Goal: Information Seeking & Learning: Learn about a topic

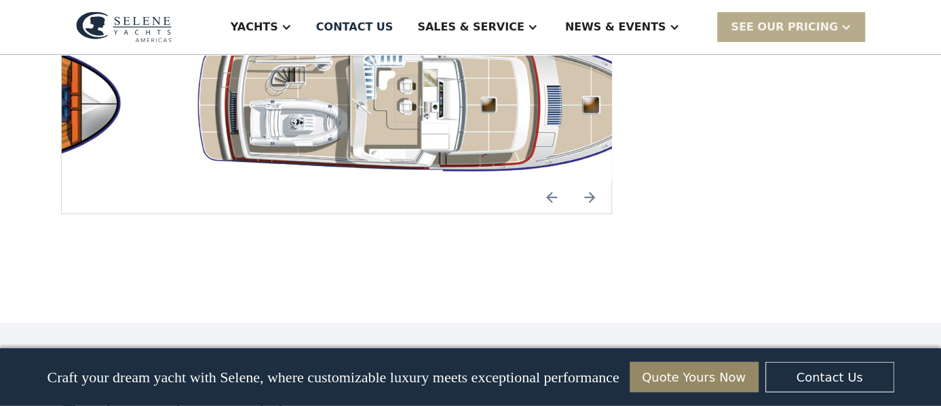
scroll to position [2470, 0]
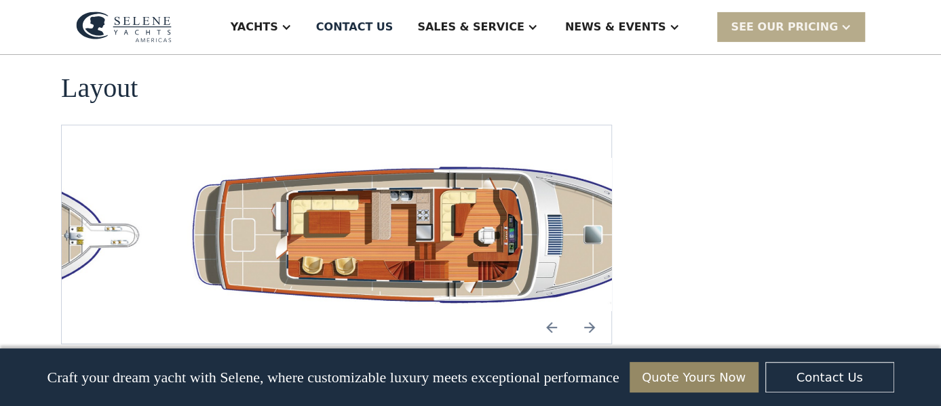
click at [592, 311] on img "Next slide" at bounding box center [589, 327] width 33 height 33
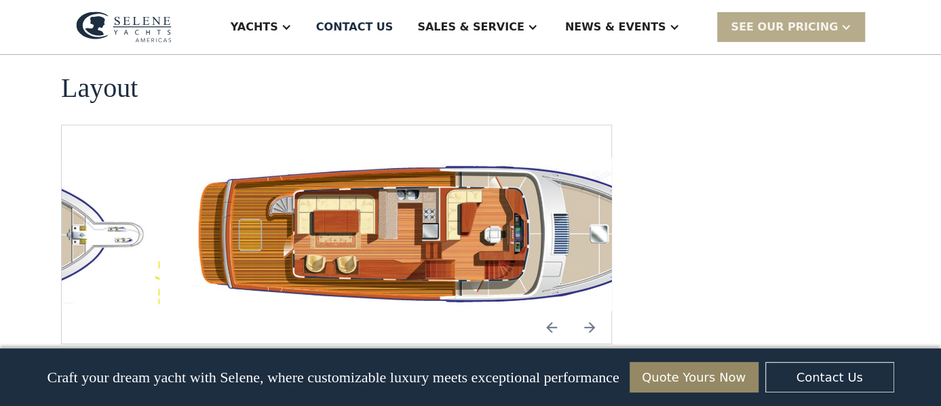
click at [592, 311] on img "Next slide" at bounding box center [589, 327] width 33 height 33
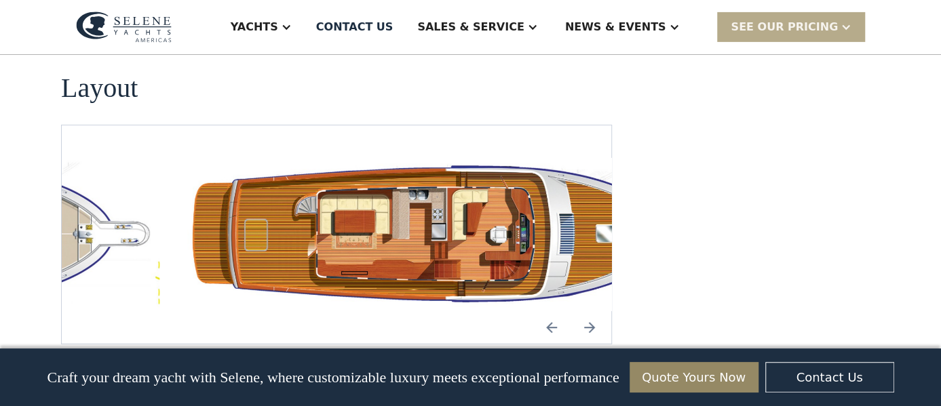
click at [592, 311] on img "Next slide" at bounding box center [589, 327] width 33 height 33
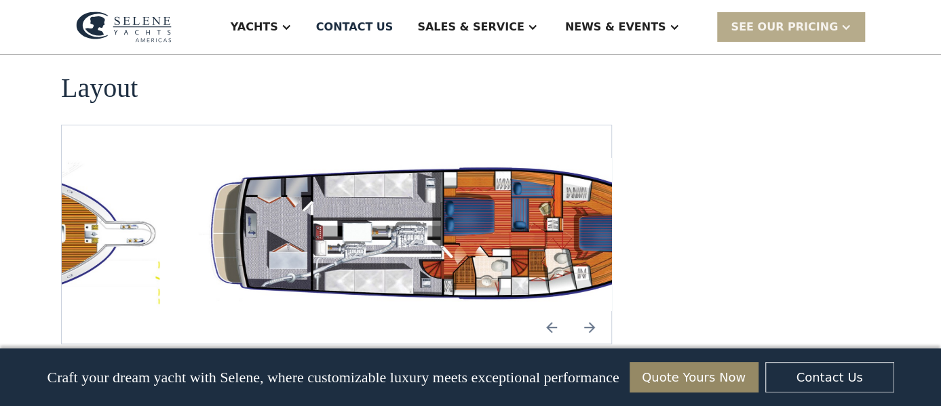
click at [592, 311] on img "Next slide" at bounding box center [589, 327] width 33 height 33
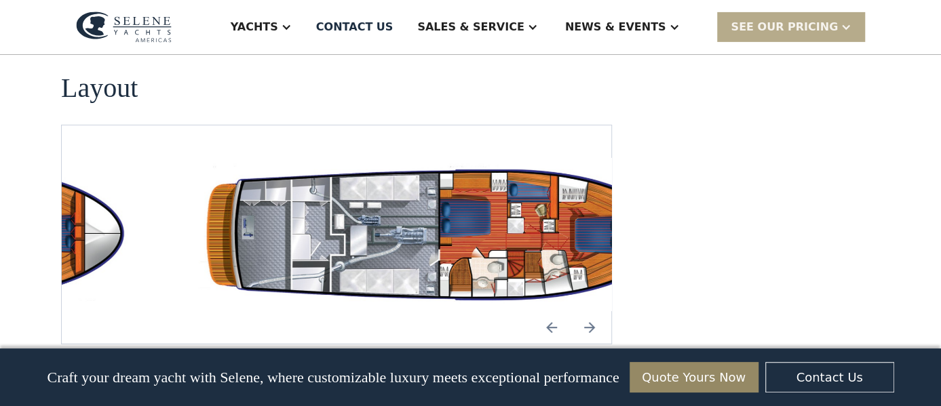
click at [592, 311] on img "Next slide" at bounding box center [589, 327] width 33 height 33
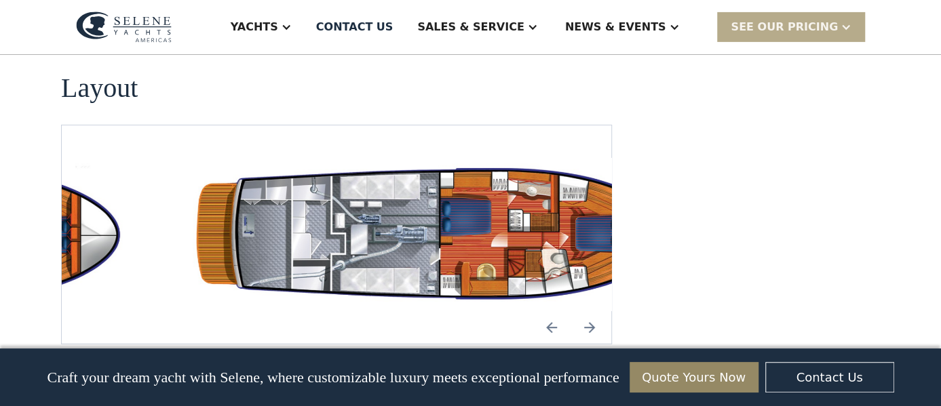
click at [592, 311] on img "Next slide" at bounding box center [589, 327] width 33 height 33
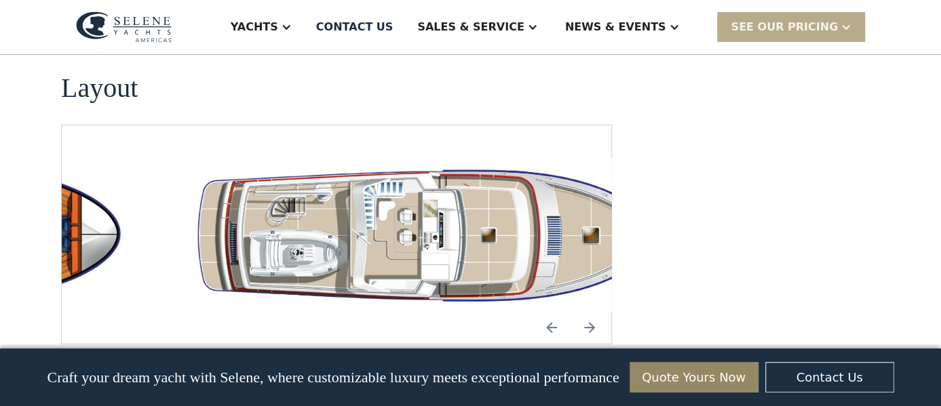
click at [592, 311] on img "Next slide" at bounding box center [589, 327] width 33 height 33
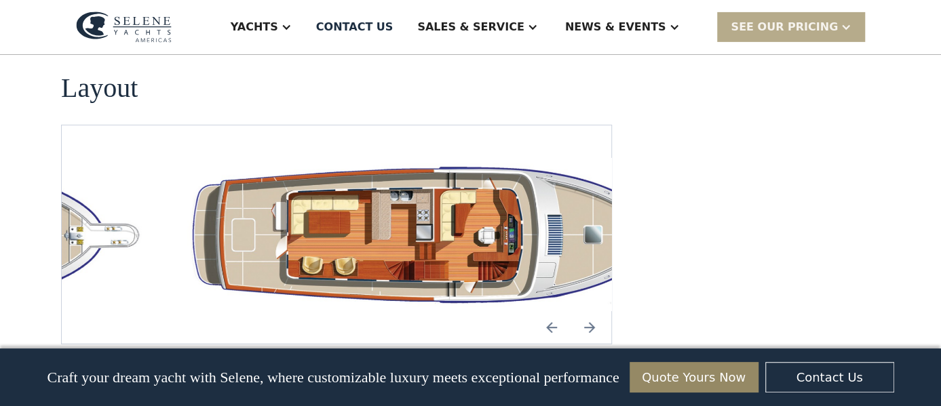
click at [554, 311] on img "Previous slide" at bounding box center [551, 327] width 33 height 33
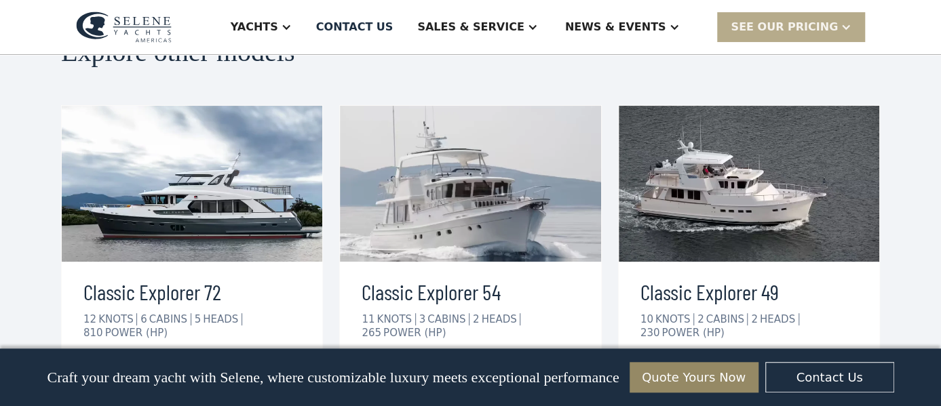
scroll to position [2960, 0]
click at [429, 368] on div "view details" at bounding box center [417, 376] width 76 height 16
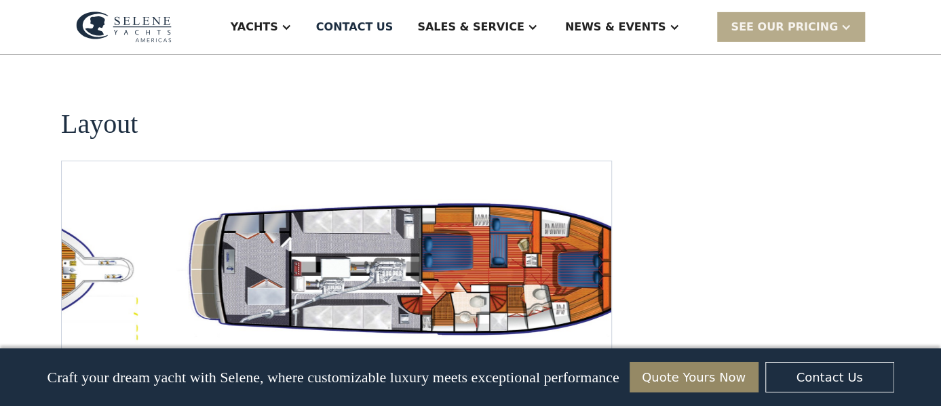
scroll to position [2470, 0]
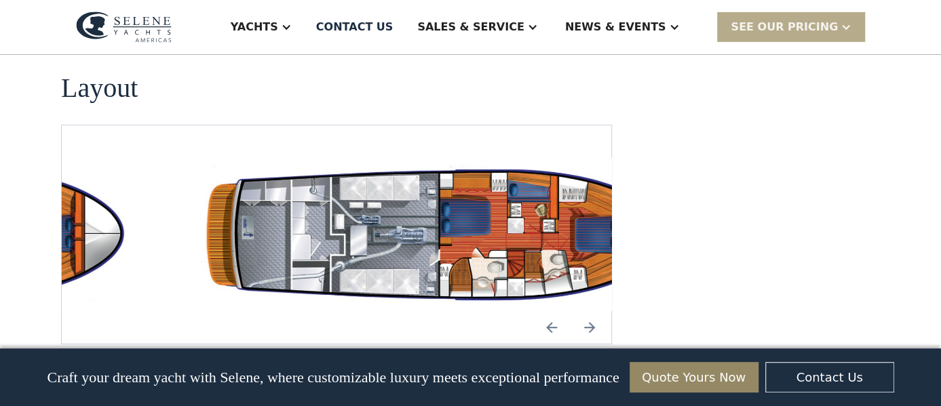
click at [590, 311] on img "Next slide" at bounding box center [589, 327] width 33 height 33
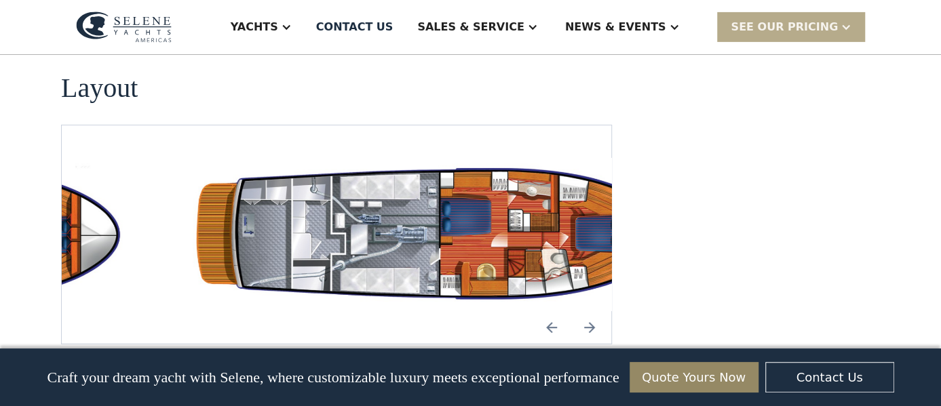
click at [590, 311] on img "Next slide" at bounding box center [589, 327] width 33 height 33
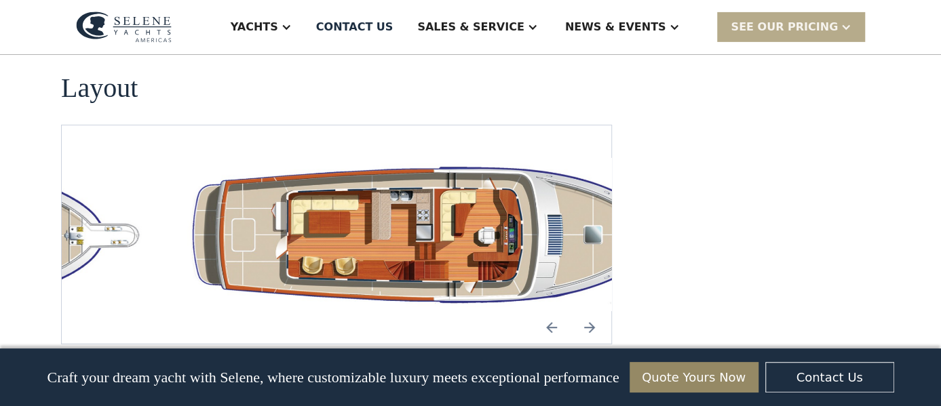
click at [590, 311] on img "Next slide" at bounding box center [589, 327] width 33 height 33
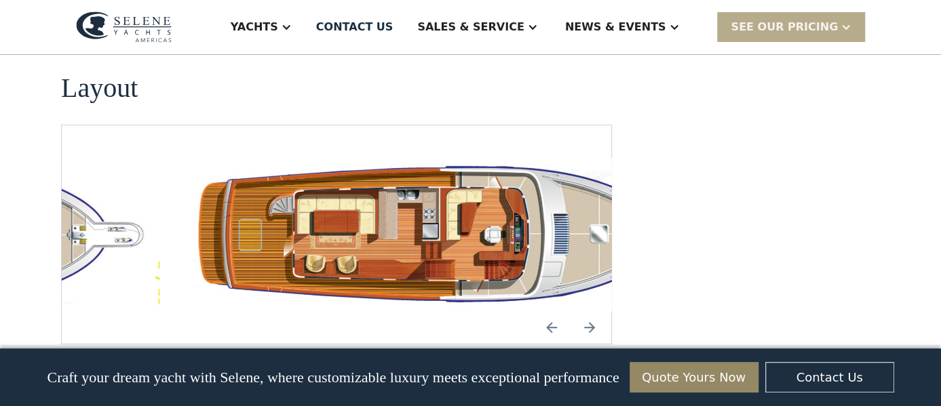
click at [590, 311] on img "Next slide" at bounding box center [589, 327] width 33 height 33
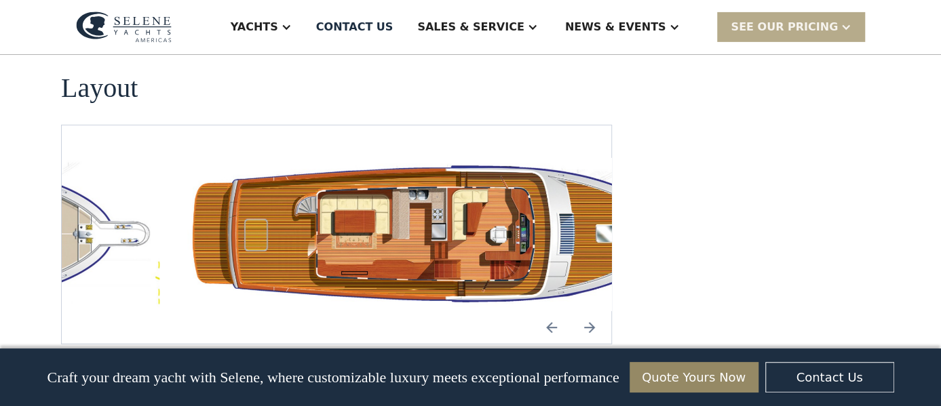
click at [590, 311] on img "Next slide" at bounding box center [589, 327] width 33 height 33
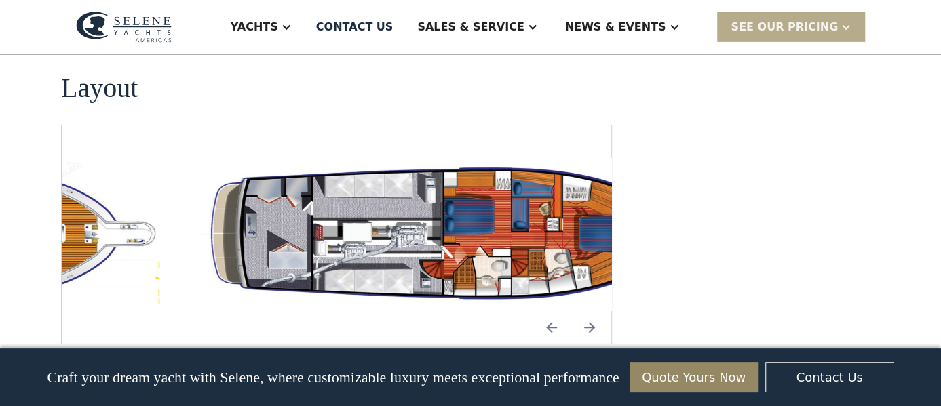
click at [549, 311] on img "Previous slide" at bounding box center [551, 327] width 33 height 33
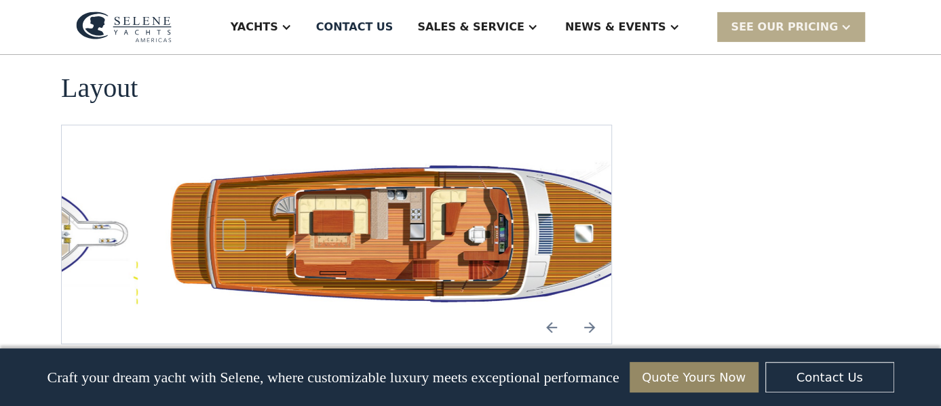
click at [594, 311] on img "Next slide" at bounding box center [589, 327] width 33 height 33
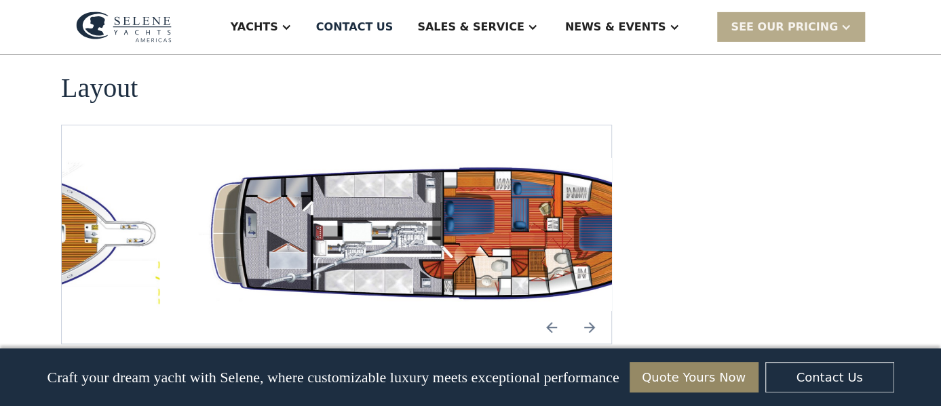
click at [594, 311] on img "Next slide" at bounding box center [589, 327] width 33 height 33
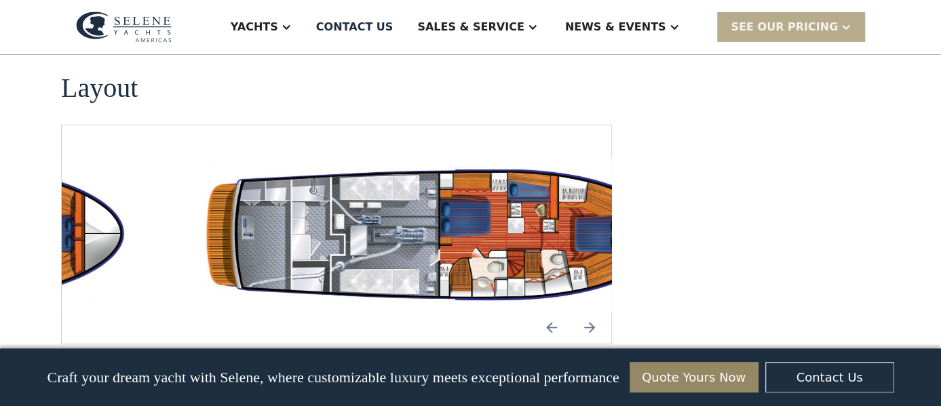
click at [594, 311] on img "Next slide" at bounding box center [589, 327] width 33 height 33
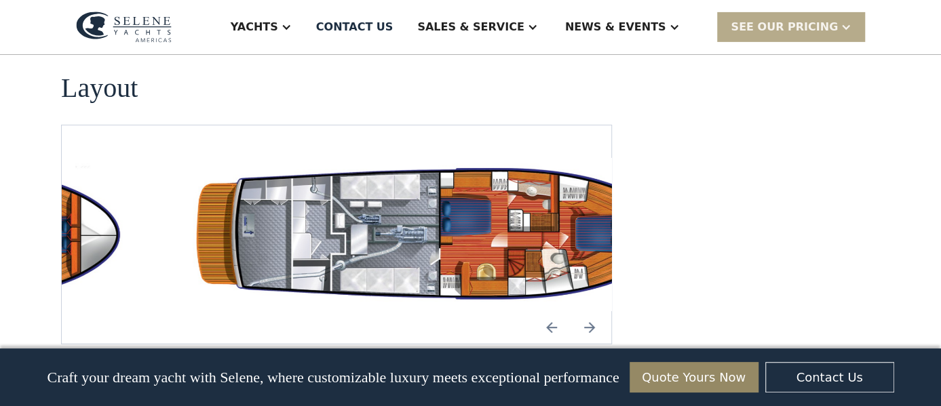
click at [594, 311] on img "Next slide" at bounding box center [589, 327] width 33 height 33
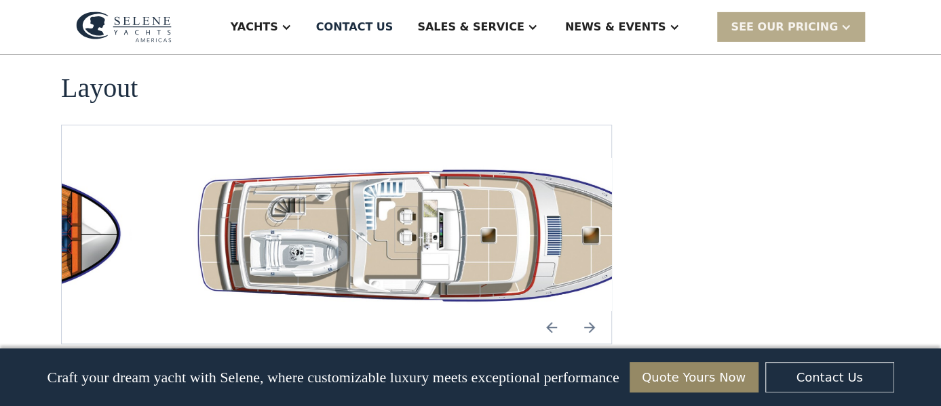
click at [396, 194] on img "open lightbox" at bounding box center [445, 235] width 528 height 154
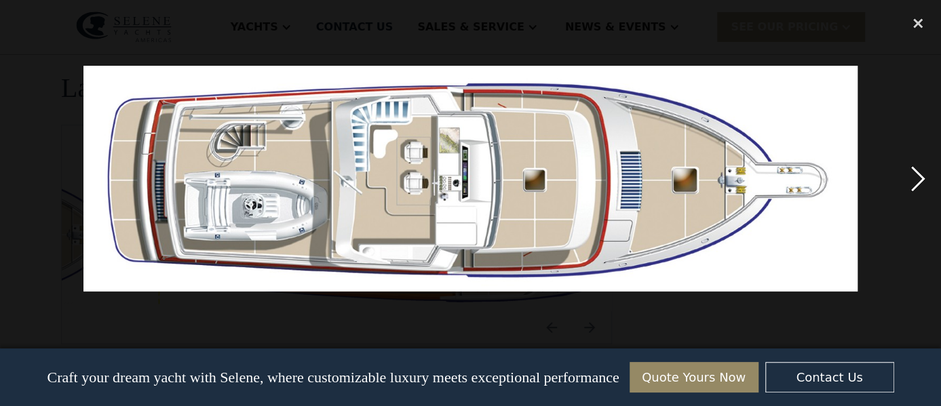
click at [932, 176] on div "next image" at bounding box center [918, 178] width 46 height 341
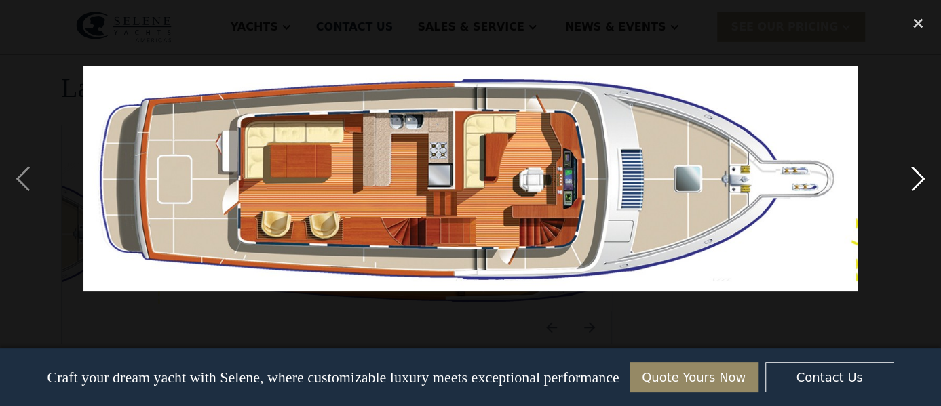
click at [921, 178] on div "next image" at bounding box center [918, 178] width 46 height 341
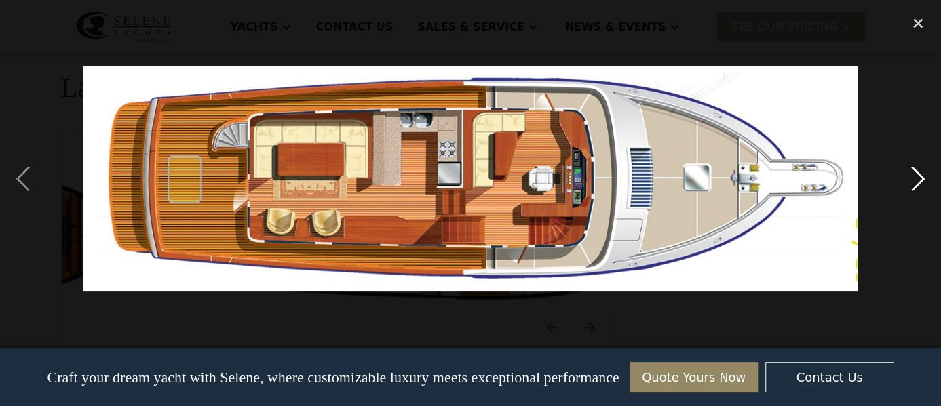
click at [911, 180] on div "next image" at bounding box center [918, 178] width 46 height 341
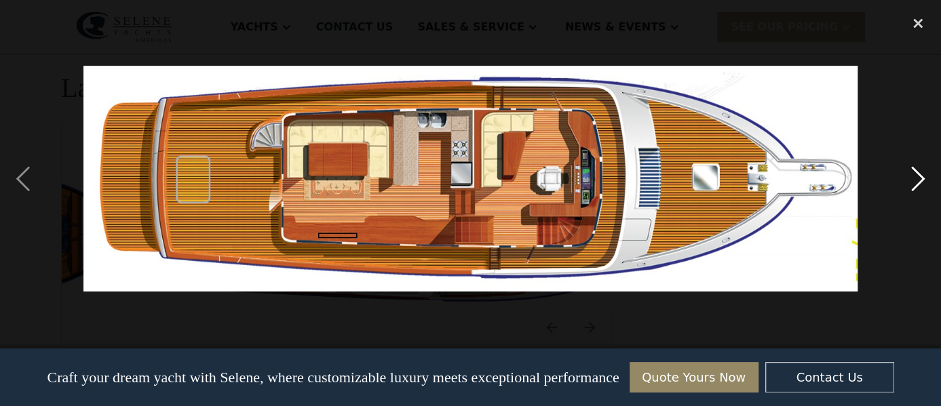
click at [913, 180] on div "next image" at bounding box center [918, 178] width 46 height 341
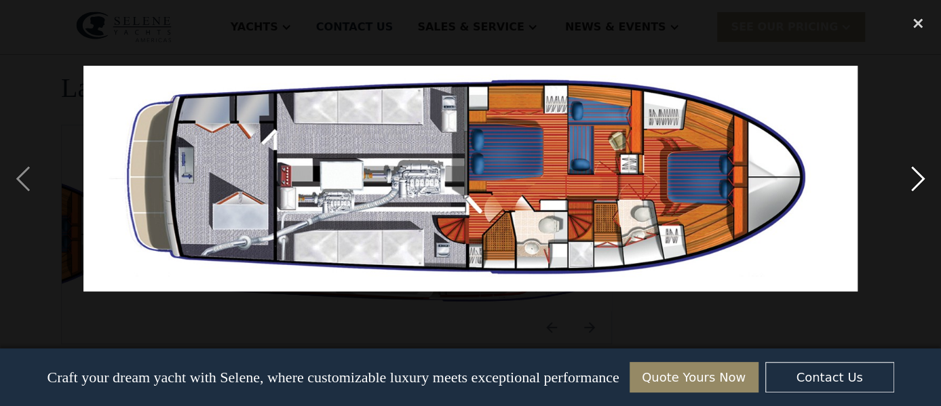
click at [913, 180] on div "next image" at bounding box center [918, 178] width 46 height 341
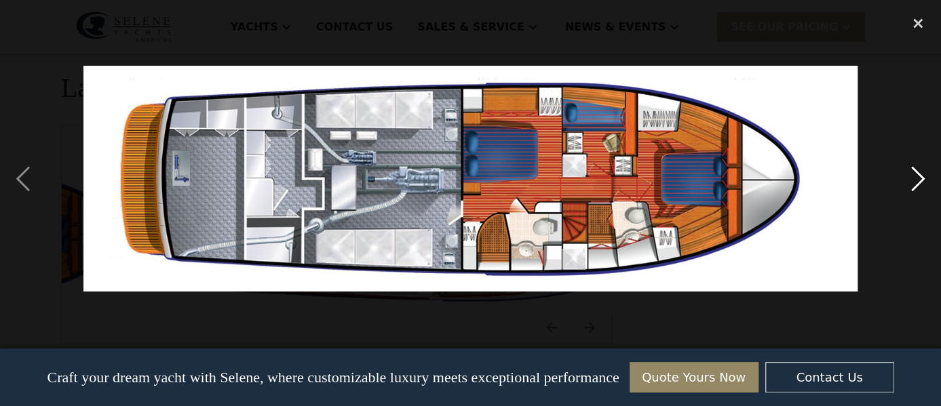
click at [913, 180] on div "next image" at bounding box center [918, 178] width 46 height 341
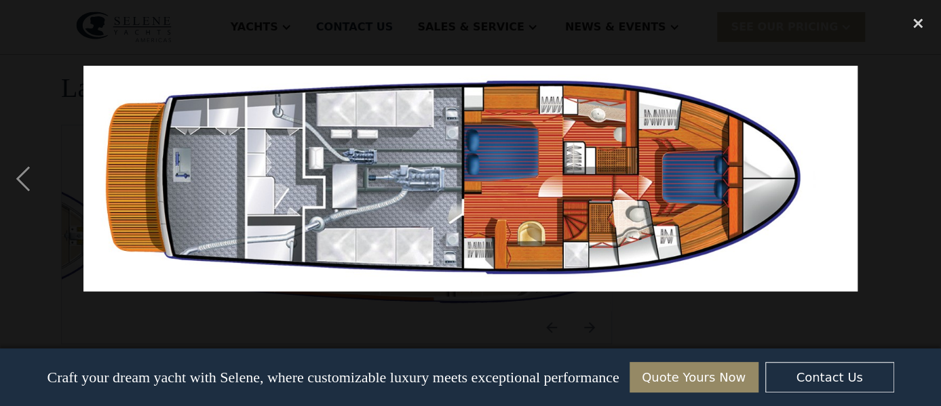
click at [913, 180] on div "next image" at bounding box center [918, 178] width 46 height 341
click at [13, 179] on div "previous image" at bounding box center [23, 178] width 46 height 341
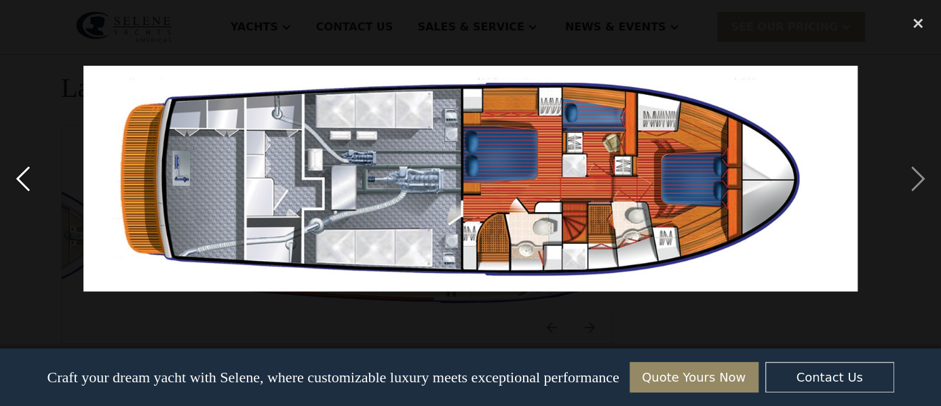
click at [18, 183] on div "previous image" at bounding box center [23, 178] width 46 height 341
click at [20, 178] on div "previous image" at bounding box center [23, 178] width 46 height 341
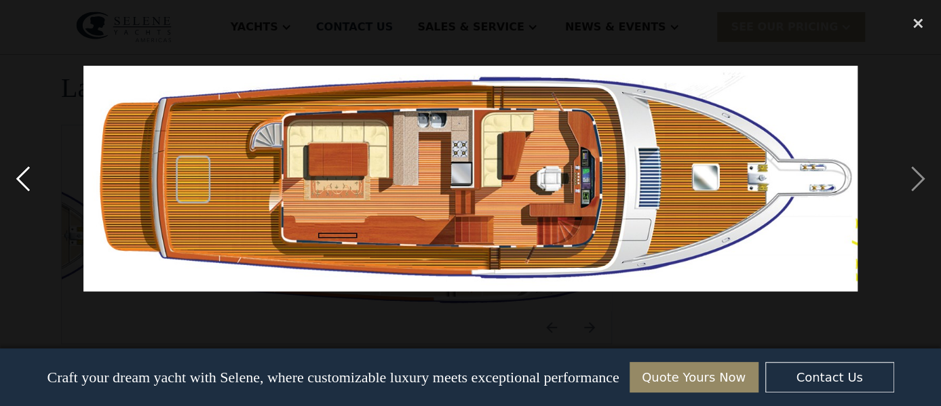
click at [21, 178] on div "previous image" at bounding box center [23, 178] width 46 height 341
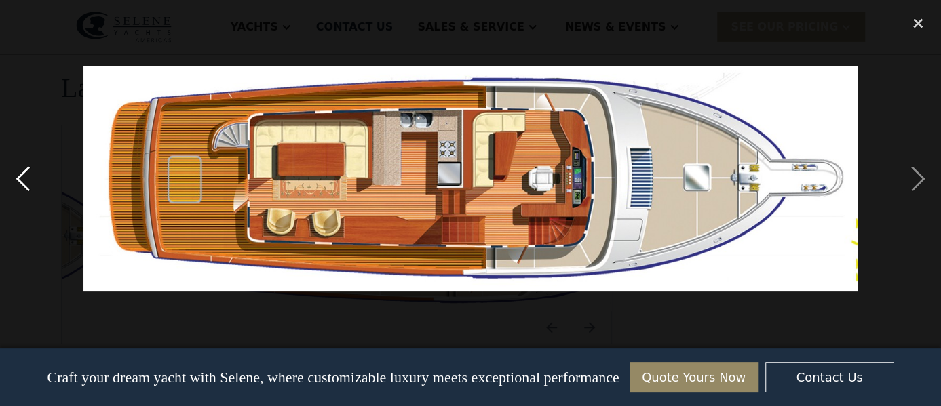
click at [23, 178] on div "previous image" at bounding box center [23, 178] width 46 height 341
click at [24, 178] on div "previous image" at bounding box center [23, 178] width 46 height 341
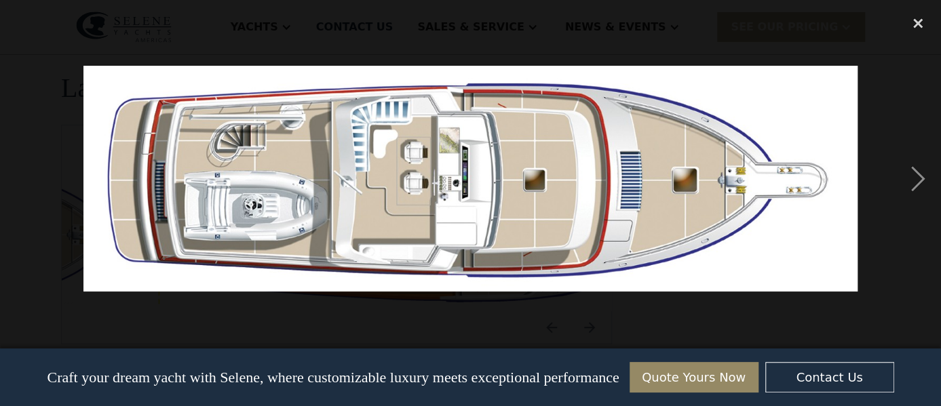
click at [24, 177] on div "previous image" at bounding box center [23, 178] width 46 height 341
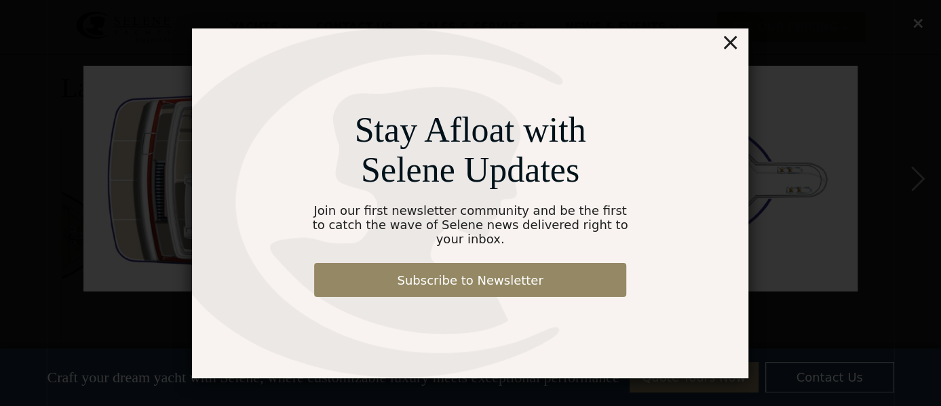
click at [735, 47] on div "×" at bounding box center [731, 41] width 20 height 27
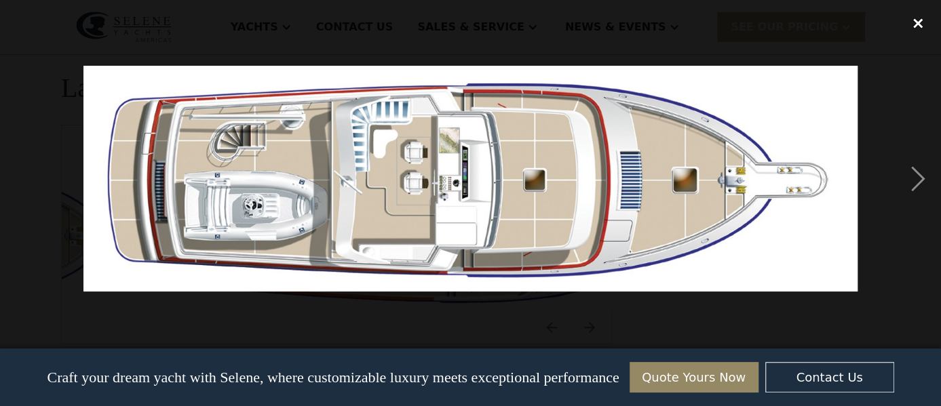
click at [917, 16] on div "close lightbox" at bounding box center [918, 23] width 46 height 30
